Goal: Find specific page/section: Find specific page/section

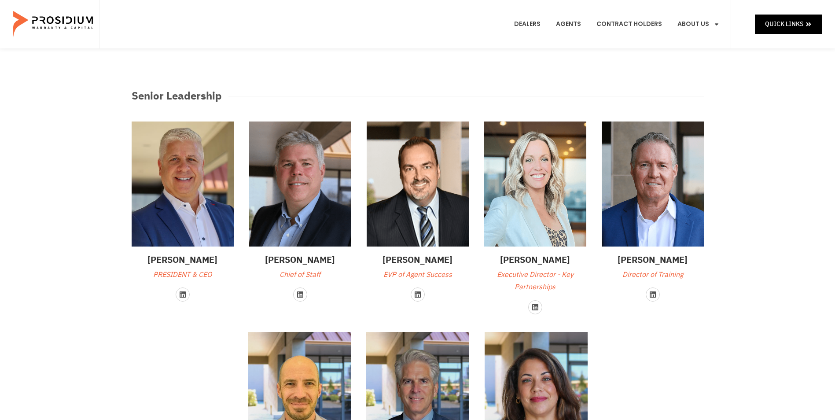
click at [299, 276] on p "Chief of Staff" at bounding box center [300, 274] width 102 height 13
copy div "Chief of Staff"
click at [360, 84] on div "Senior Leadership" at bounding box center [417, 96] width 581 height 25
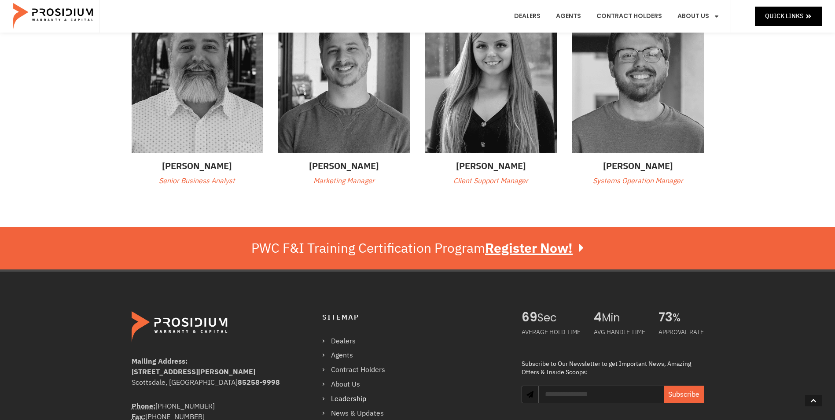
scroll to position [528, 0]
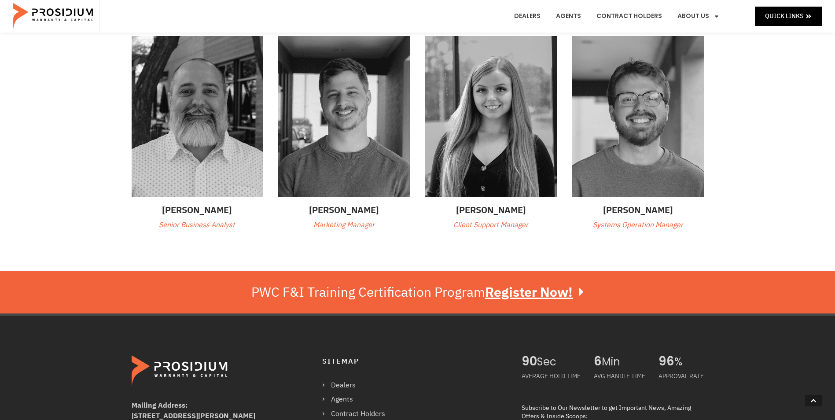
click at [665, 227] on p "Systems Operation Manager" at bounding box center [638, 225] width 132 height 13
copy div "Systems Operation Manager"
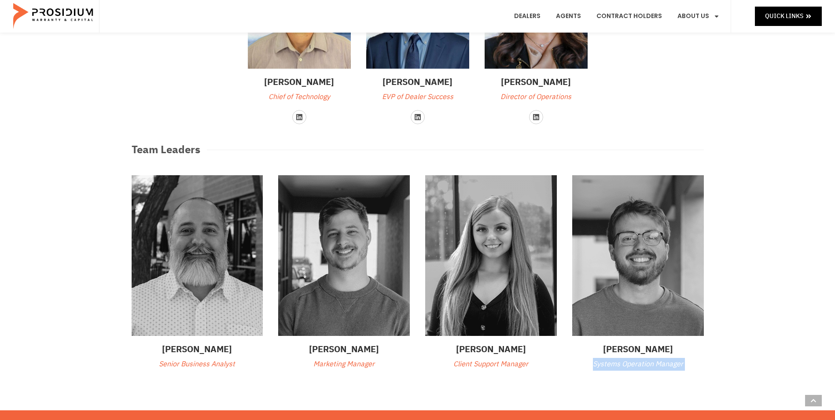
scroll to position [345, 0]
